Goal: Information Seeking & Learning: Learn about a topic

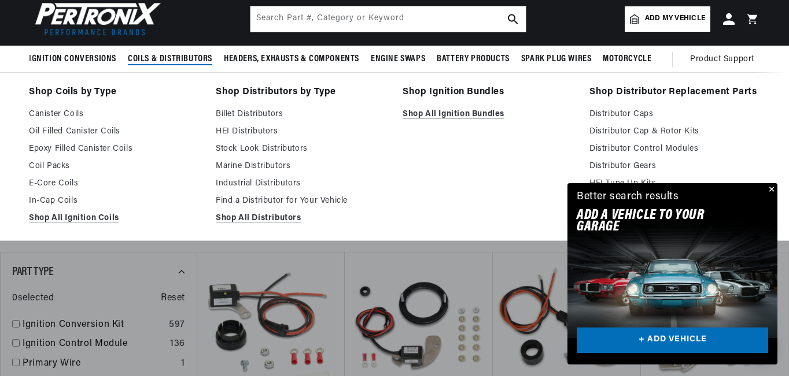
scroll to position [0, 1369]
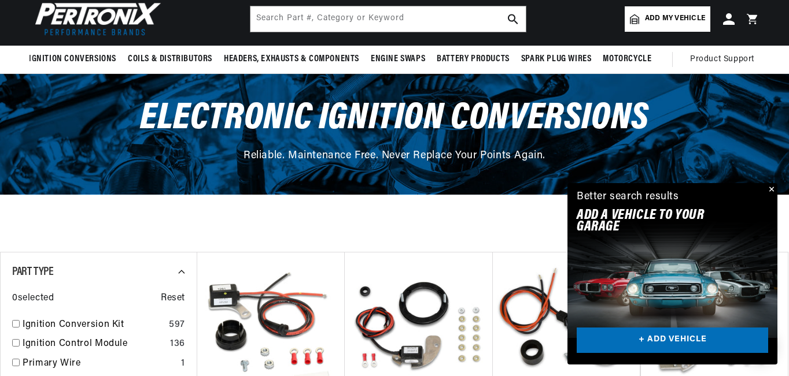
click at [770, 186] on button "Close" at bounding box center [770, 190] width 14 height 14
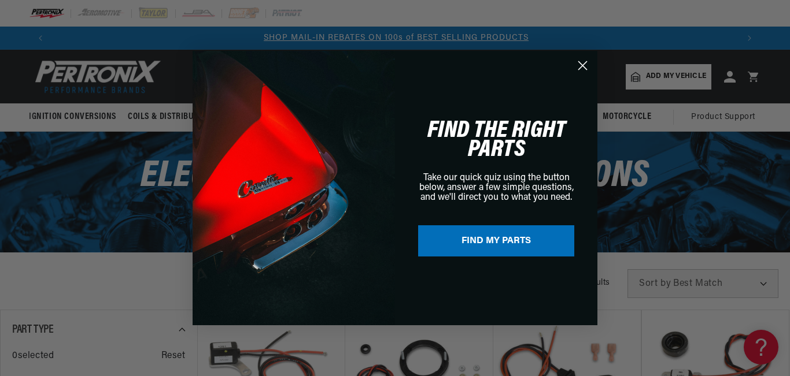
scroll to position [0, 686]
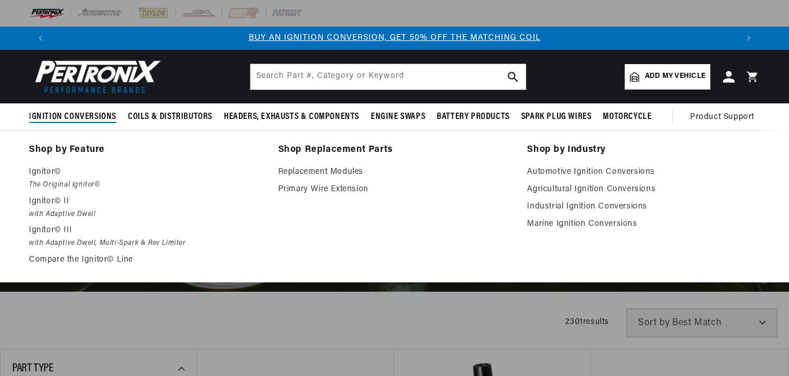
click at [64, 113] on span "Ignition Conversions" at bounding box center [72, 117] width 87 height 12
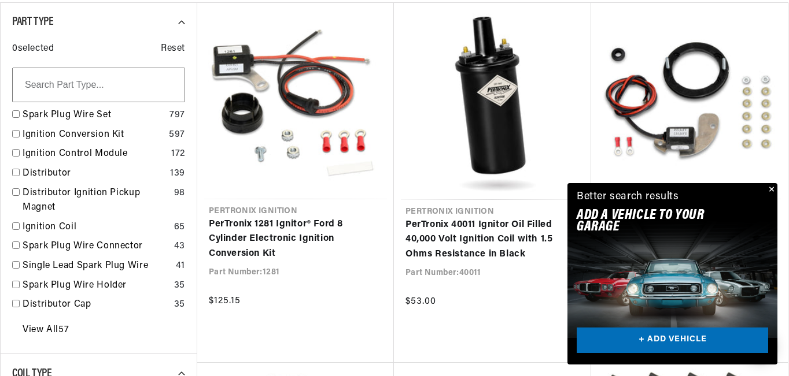
scroll to position [0, 1369]
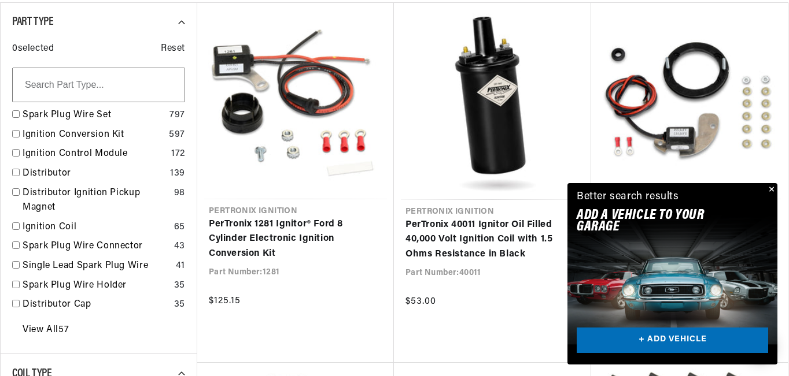
click at [771, 187] on button "Close" at bounding box center [770, 190] width 14 height 14
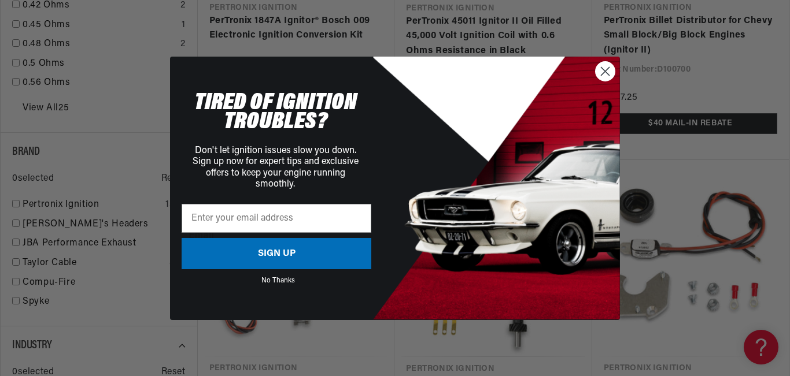
scroll to position [0, 686]
